Goal: Find specific page/section: Find specific page/section

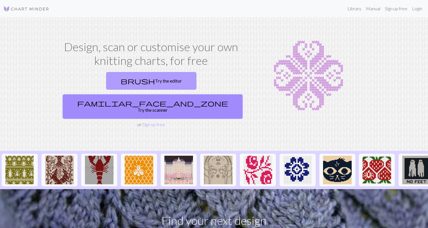
click at [106, 76] on link "brush Try the editor" at bounding box center [151, 81] width 90 height 18
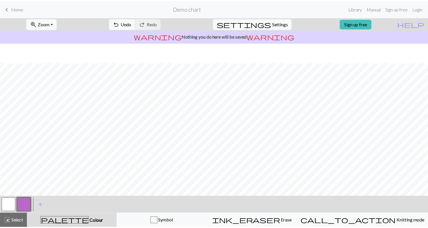
scroll to position [59, 0]
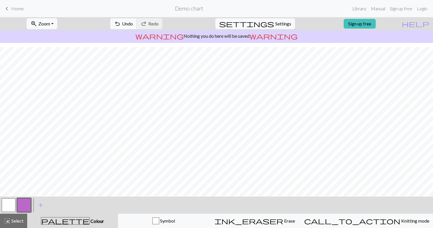
click at [9, 9] on span "keyboard_arrow_left" at bounding box center [6, 9] width 7 height 8
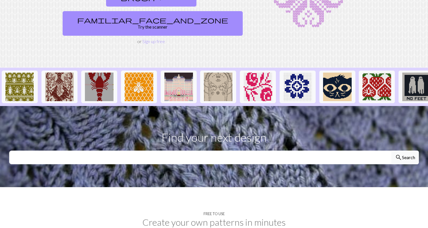
scroll to position [152, 0]
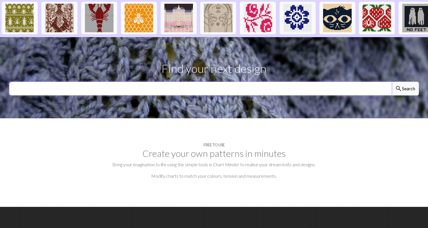
click at [227, 82] on input "text" at bounding box center [200, 89] width 383 height 14
type input "alphabet"
click at [405, 82] on button "search Search" at bounding box center [405, 89] width 27 height 14
